Goal: Task Accomplishment & Management: Manage account settings

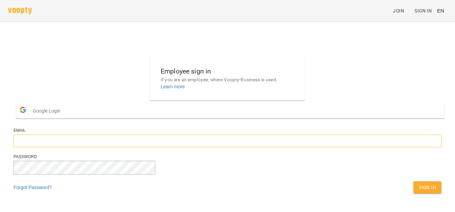
type input "**********"
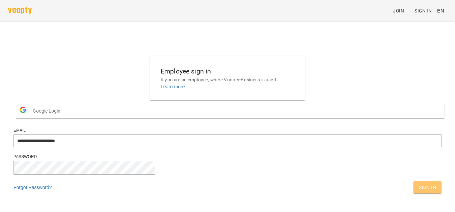
click at [414, 194] on button "Sign In" at bounding box center [428, 188] width 28 height 12
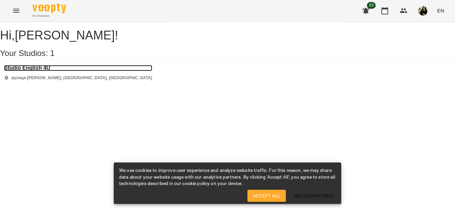
click at [50, 71] on h3 "Studio English 4U" at bounding box center [78, 68] width 148 height 6
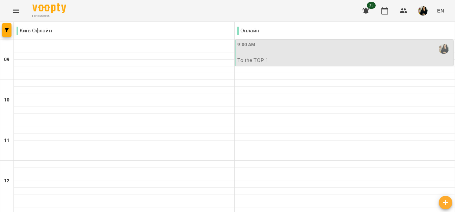
scroll to position [358, 0]
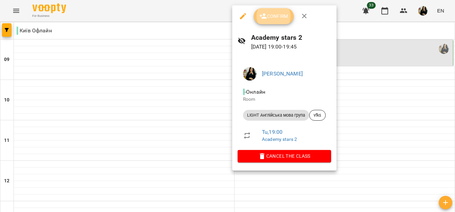
click at [283, 19] on span "Confirm" at bounding box center [273, 16] width 29 height 8
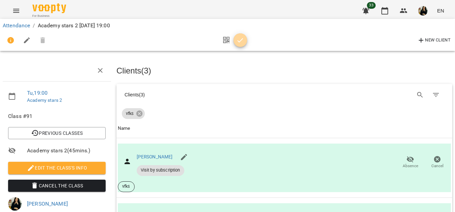
click at [242, 41] on icon "button" at bounding box center [240, 40] width 8 height 8
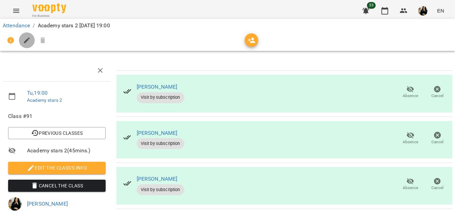
click at [26, 41] on icon "button" at bounding box center [27, 40] width 6 height 6
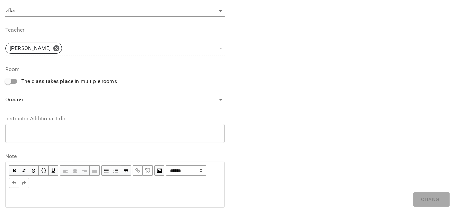
scroll to position [249, 0]
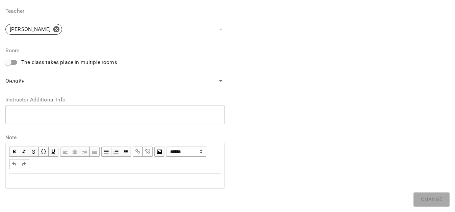
click at [31, 183] on div "Edit text" at bounding box center [115, 181] width 212 height 8
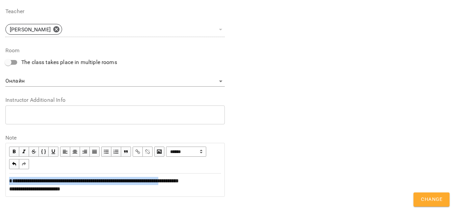
drag, startPoint x: 189, startPoint y: 182, endPoint x: 7, endPoint y: 179, distance: 181.7
click at [7, 179] on div "**********" at bounding box center [115, 185] width 218 height 22
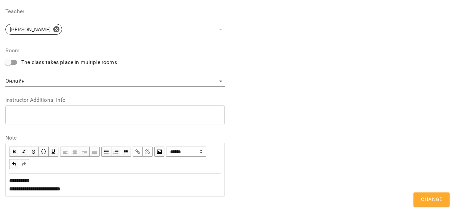
click at [39, 179] on div "**********" at bounding box center [115, 185] width 212 height 16
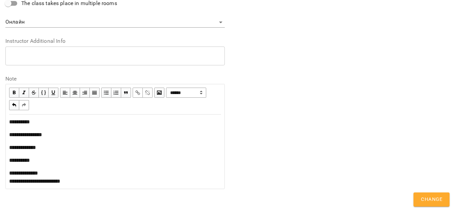
scroll to position [336, 0]
click at [435, 200] on span "Change" at bounding box center [431, 200] width 21 height 9
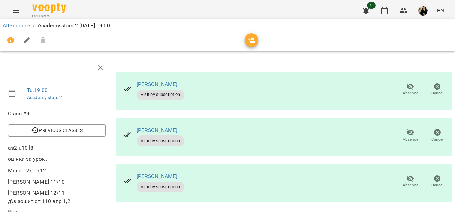
scroll to position [34, 0]
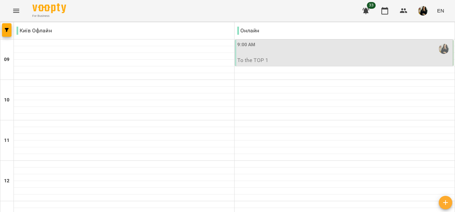
scroll to position [358, 0]
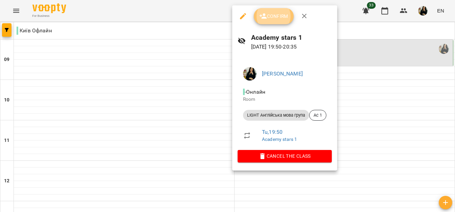
click at [284, 20] on button "Confirm" at bounding box center [274, 16] width 40 height 16
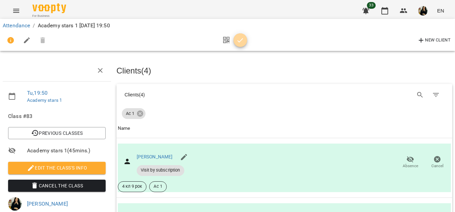
click at [241, 40] on icon "button" at bounding box center [240, 40] width 8 height 8
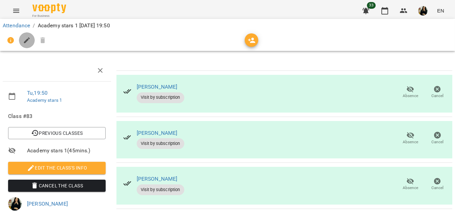
click at [30, 41] on icon "button" at bounding box center [27, 40] width 8 height 8
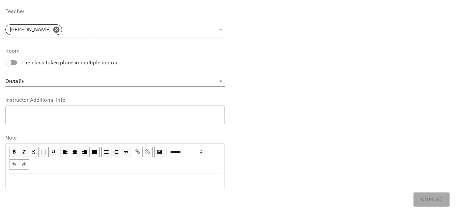
scroll to position [249, 0]
click at [72, 184] on div "Edit text" at bounding box center [115, 181] width 212 height 8
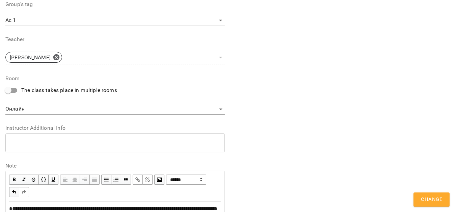
scroll to position [277, 0]
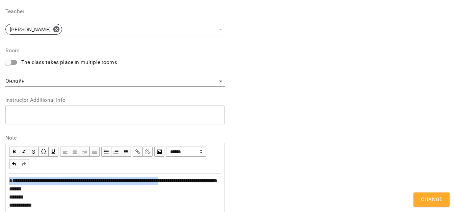
drag, startPoint x: 190, startPoint y: 180, endPoint x: 6, endPoint y: 183, distance: 183.4
click at [6, 183] on div "**********" at bounding box center [115, 193] width 218 height 39
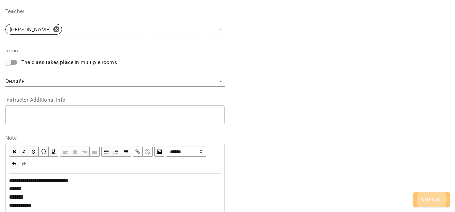
click at [421, 202] on button "Change" at bounding box center [432, 200] width 36 height 14
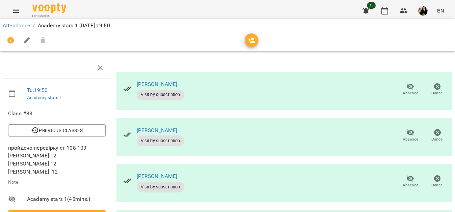
scroll to position [0, 0]
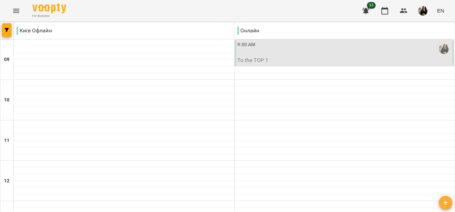
click at [282, 49] on div "9:00 AM" at bounding box center [345, 49] width 214 height 16
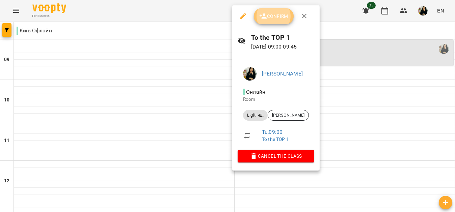
click at [268, 21] on button "Confirm" at bounding box center [274, 16] width 40 height 16
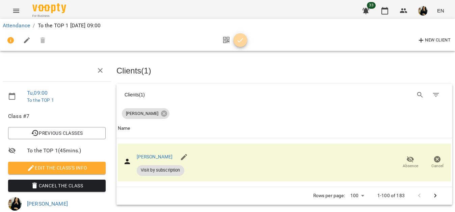
click at [240, 46] on button "button" at bounding box center [241, 40] width 14 height 14
